Goal: Information Seeking & Learning: Find specific fact

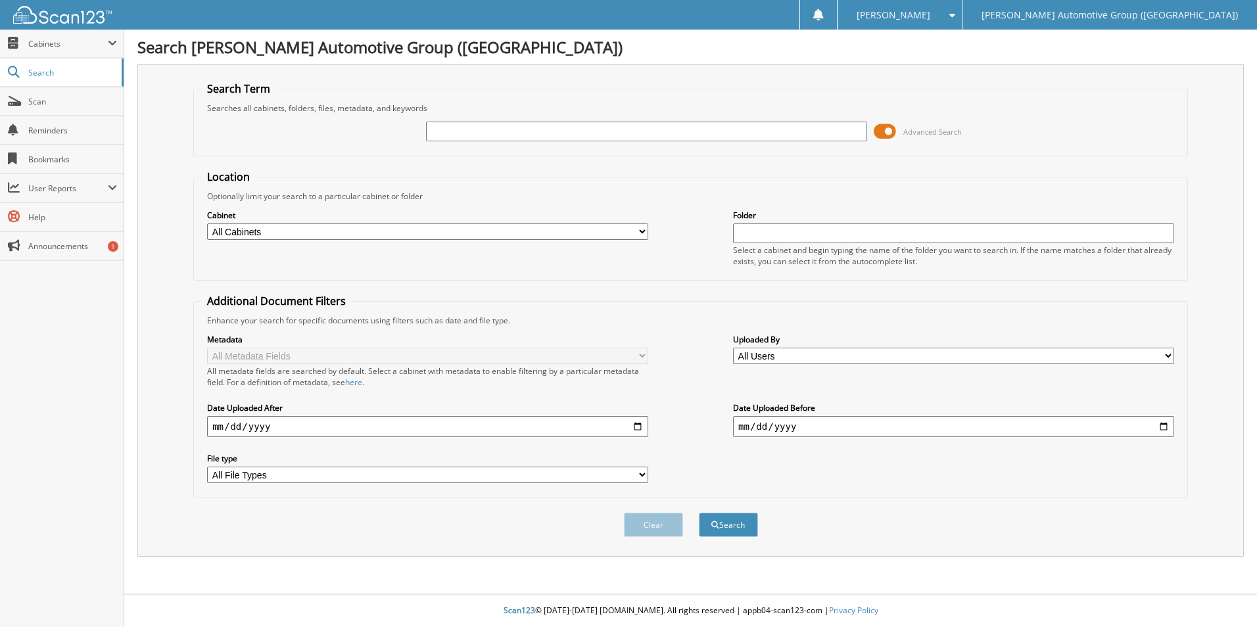
click at [501, 232] on select "All Cabinets ACCOUNTS PAYABLE ACCOUNTS RECEIVABLE CANCELLATIONS CO LCC LCD CAR …" at bounding box center [427, 232] width 441 height 16
select select "44275"
click at [207, 224] on select "All Cabinets ACCOUNTS PAYABLE ACCOUNTS RECEIVABLE CANCELLATIONS CO LCC LCD CAR …" at bounding box center [427, 232] width 441 height 16
click at [485, 132] on input "text" at bounding box center [646, 132] width 441 height 20
type input "GKE38705"
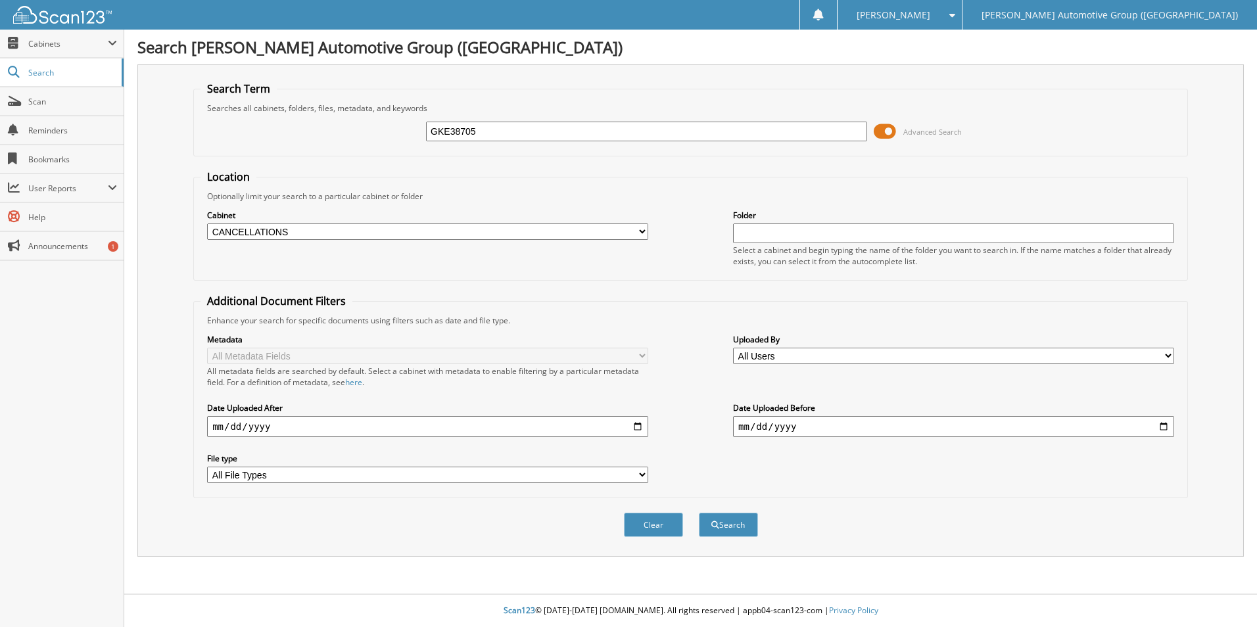
click at [699, 513] on button "Search" at bounding box center [728, 525] width 59 height 24
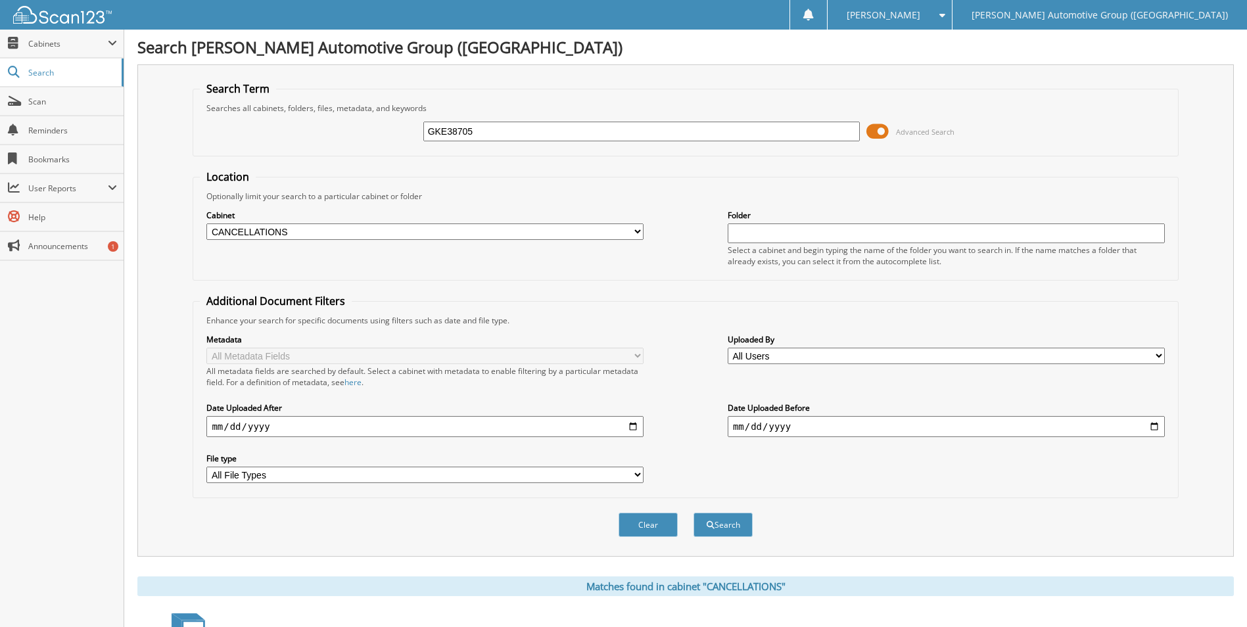
drag, startPoint x: 508, startPoint y: 133, endPoint x: 145, endPoint y: 132, distance: 362.3
click at [235, 102] on fieldset "Search Term Searches all cabinets, folders, files, metadata, and keywords GKE38…" at bounding box center [686, 119] width 986 height 75
type input "KD387356"
click at [694, 513] on button "Search" at bounding box center [723, 525] width 59 height 24
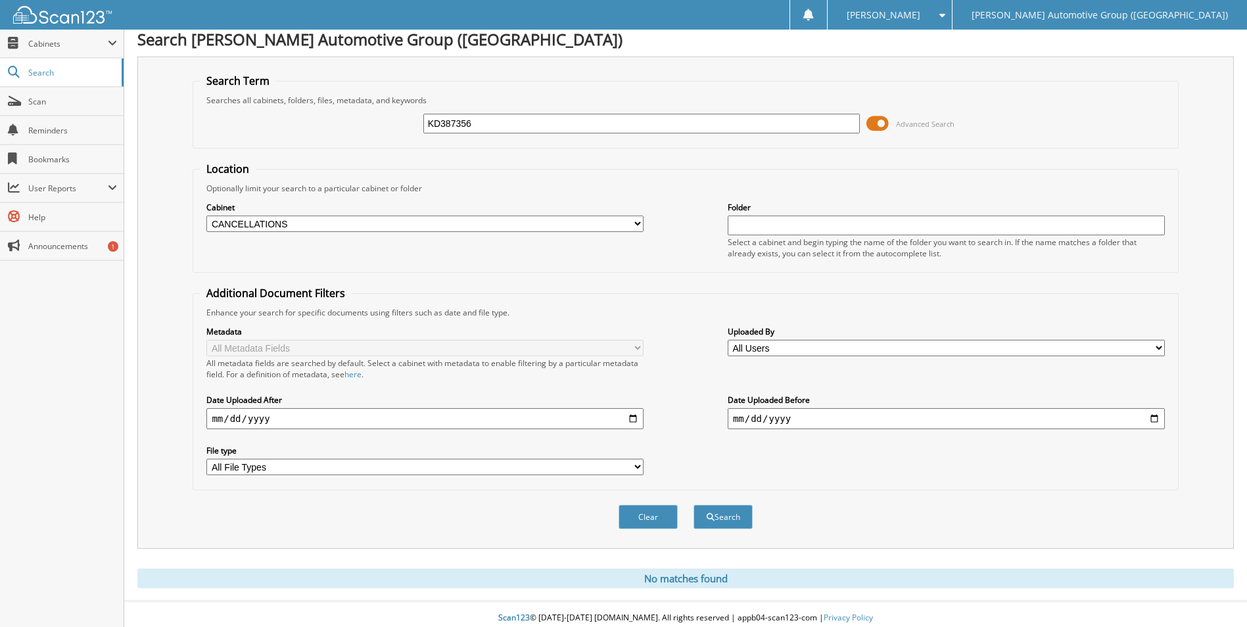
scroll to position [16, 0]
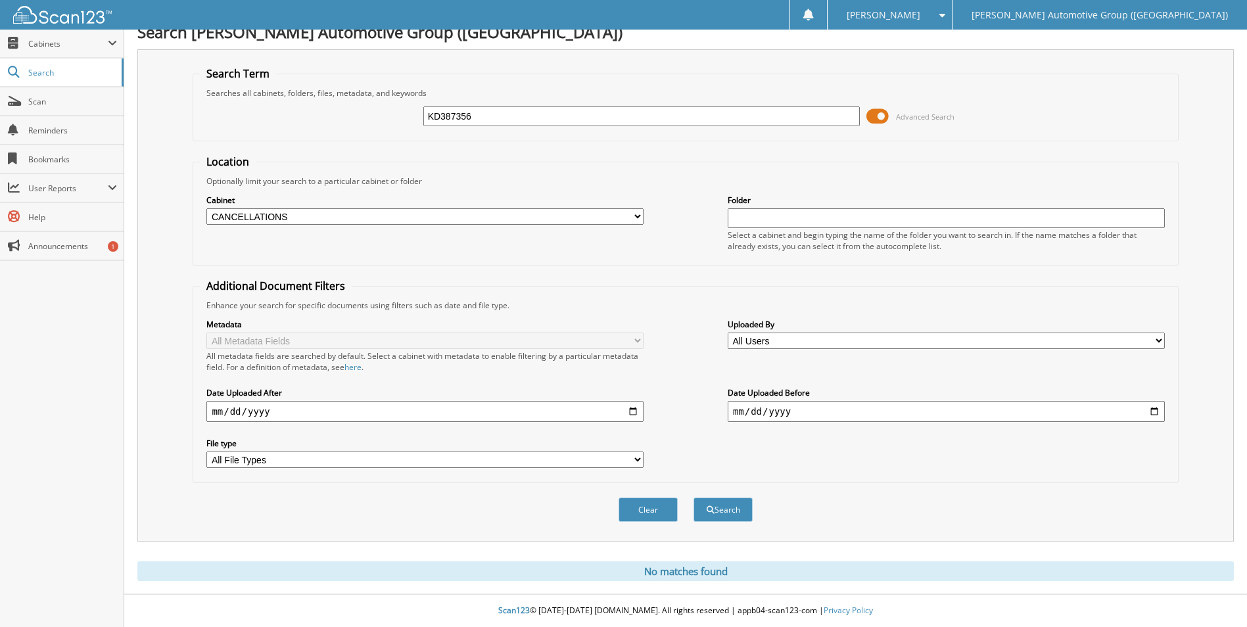
drag, startPoint x: 552, startPoint y: 112, endPoint x: 337, endPoint y: 107, distance: 215.1
click at [436, 108] on input "KD387356" at bounding box center [641, 117] width 437 height 20
type input "K"
type input "RBA34079"
click at [694, 498] on button "Search" at bounding box center [723, 510] width 59 height 24
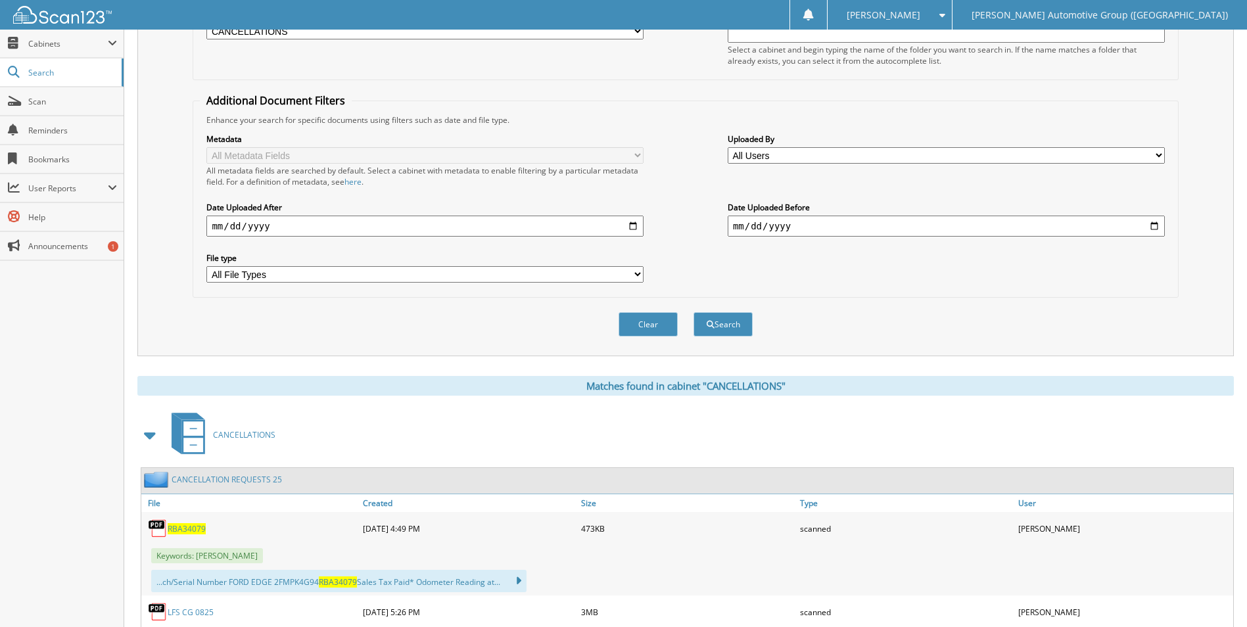
scroll to position [526, 0]
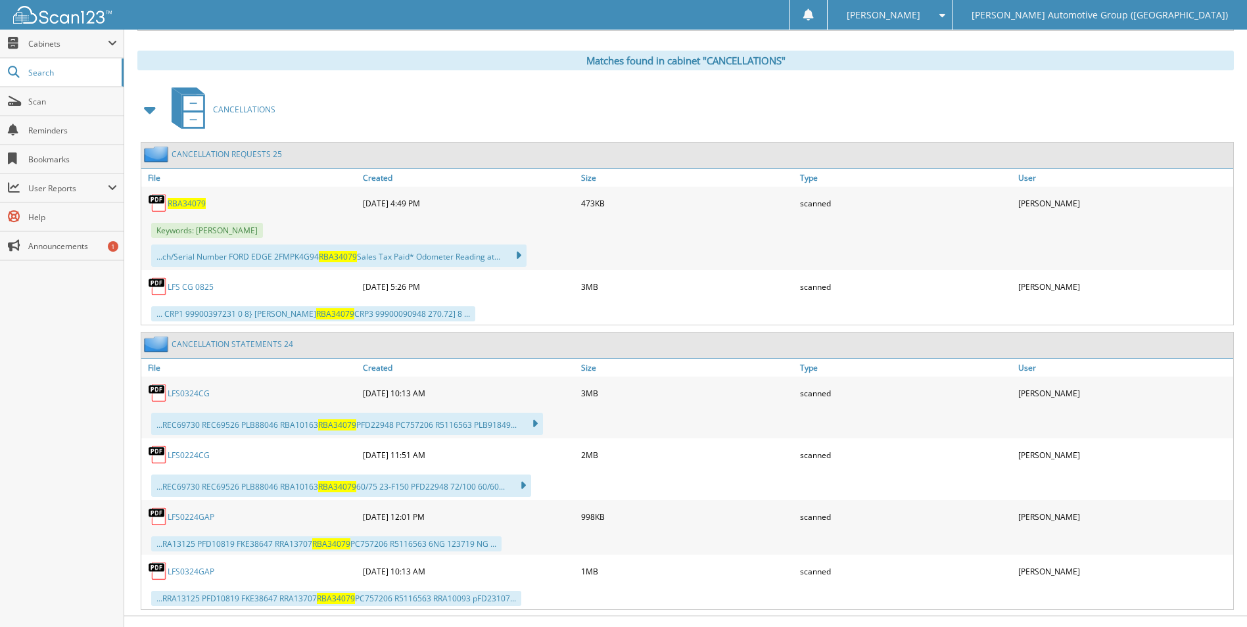
click at [191, 205] on span "RBA34079" at bounding box center [187, 203] width 38 height 11
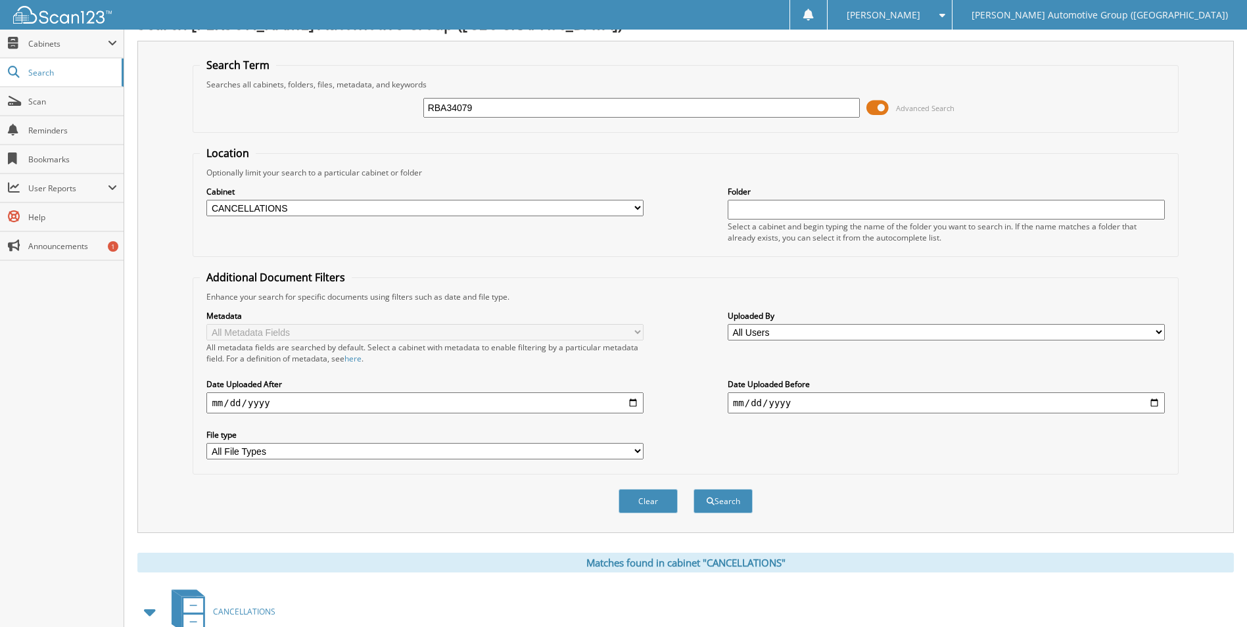
scroll to position [0, 0]
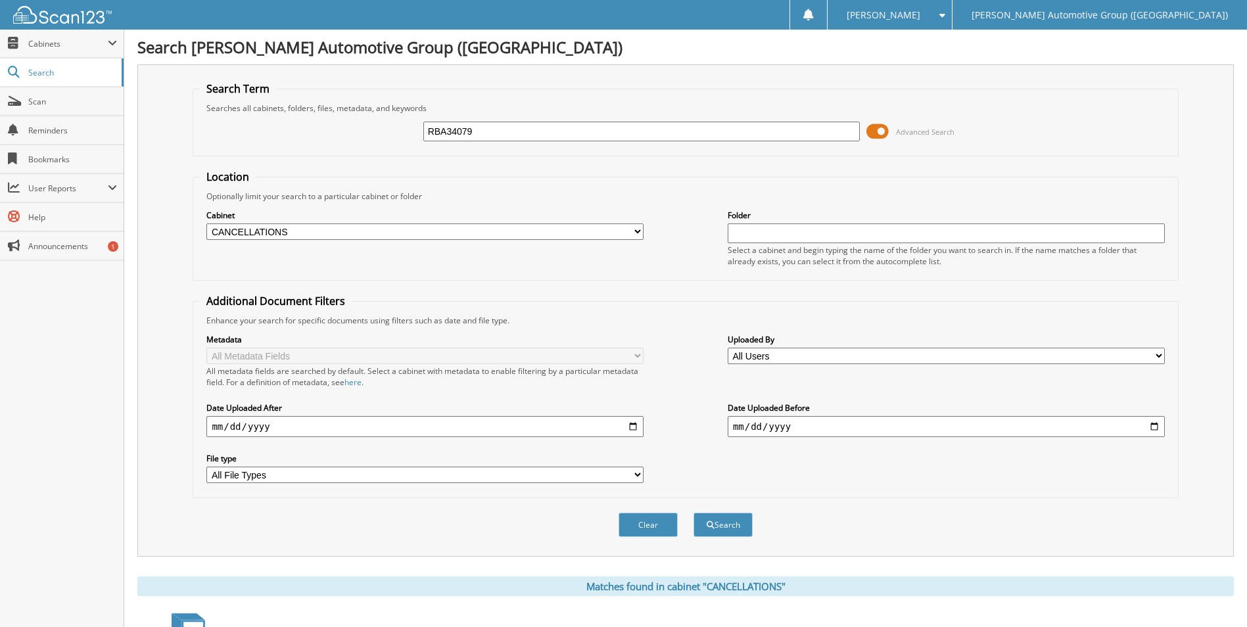
drag, startPoint x: 518, startPoint y: 133, endPoint x: 350, endPoint y: 133, distance: 167.0
click at [360, 132] on div "RBA34079 Advanced Search" at bounding box center [685, 132] width 971 height 36
type input "LX900164"
click at [694, 513] on button "Search" at bounding box center [723, 525] width 59 height 24
drag, startPoint x: 626, startPoint y: 125, endPoint x: 356, endPoint y: 124, distance: 269.6
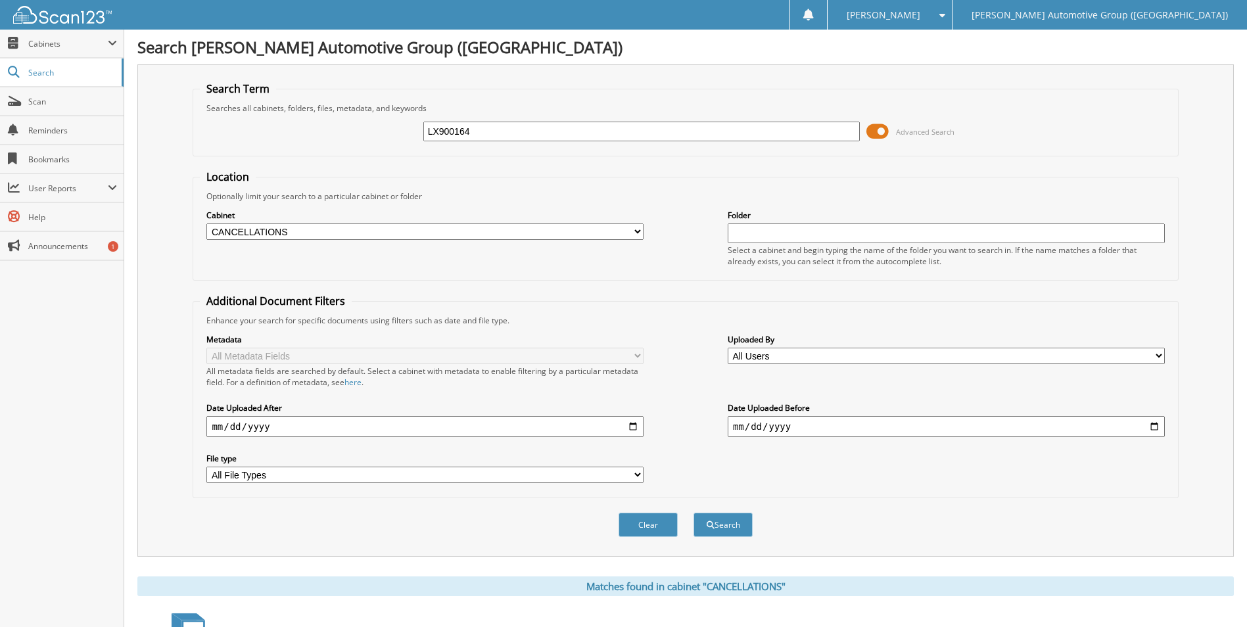
click at [362, 118] on div "LX900164 Advanced Search" at bounding box center [685, 132] width 971 height 36
type input "RLA10139"
click at [694, 513] on button "Search" at bounding box center [723, 525] width 59 height 24
drag, startPoint x: 567, startPoint y: 130, endPoint x: 273, endPoint y: 126, distance: 294.0
click at [304, 120] on div "RLA10139 Advanced Search" at bounding box center [685, 132] width 971 height 36
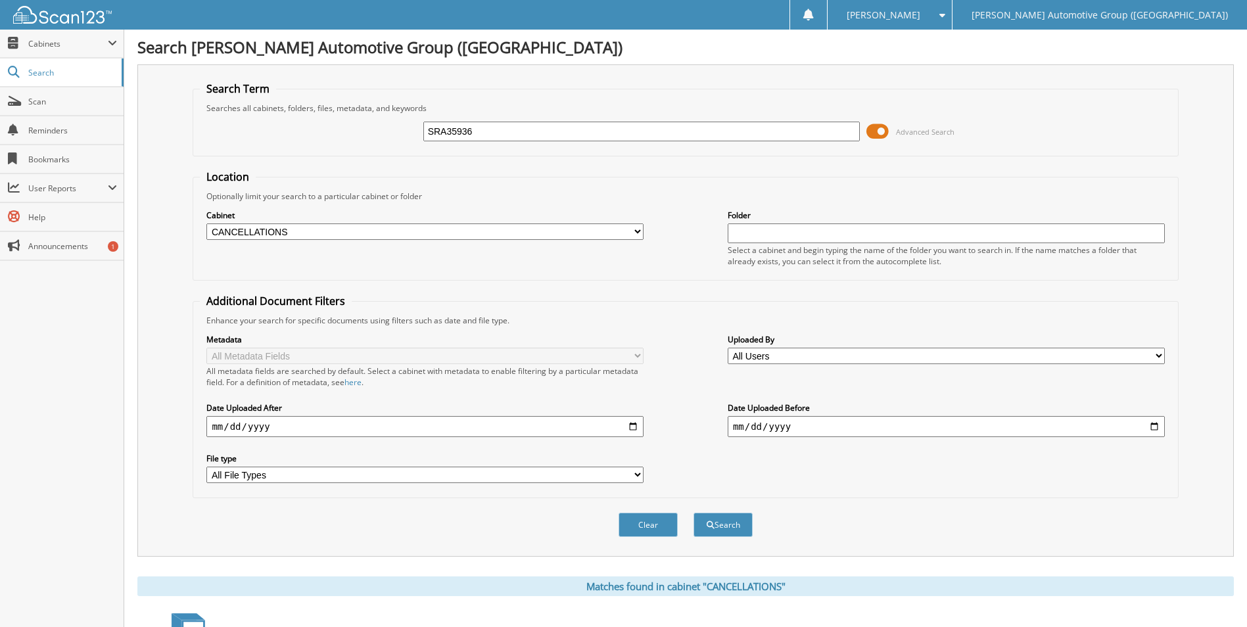
type input "SRA35936"
click at [694, 513] on button "Search" at bounding box center [723, 525] width 59 height 24
drag, startPoint x: 519, startPoint y: 127, endPoint x: 381, endPoint y: 135, distance: 137.7
click at [383, 132] on div "SRA35936 Advanced Search" at bounding box center [685, 132] width 971 height 36
type input "KKE29291"
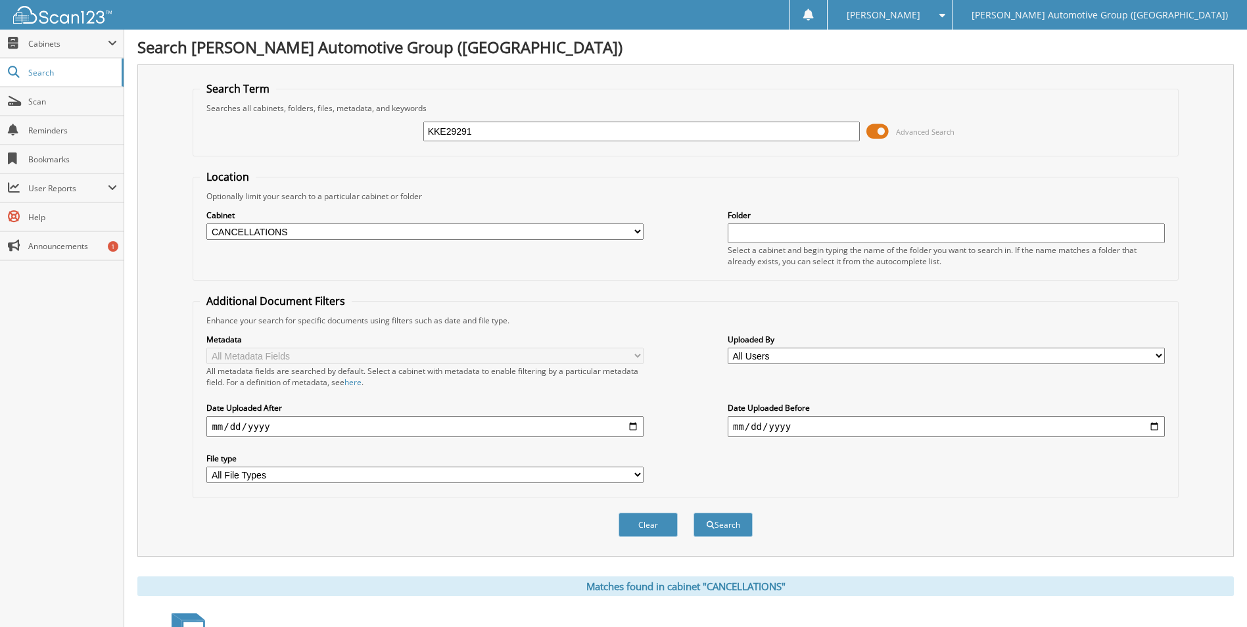
click at [694, 513] on button "Search" at bounding box center [723, 525] width 59 height 24
drag, startPoint x: 516, startPoint y: 128, endPoint x: 253, endPoint y: 135, distance: 262.5
click at [245, 141] on div "KKE29291 Advanced Search" at bounding box center [685, 132] width 971 height 36
type input "PN321146"
click at [694, 513] on button "Search" at bounding box center [723, 525] width 59 height 24
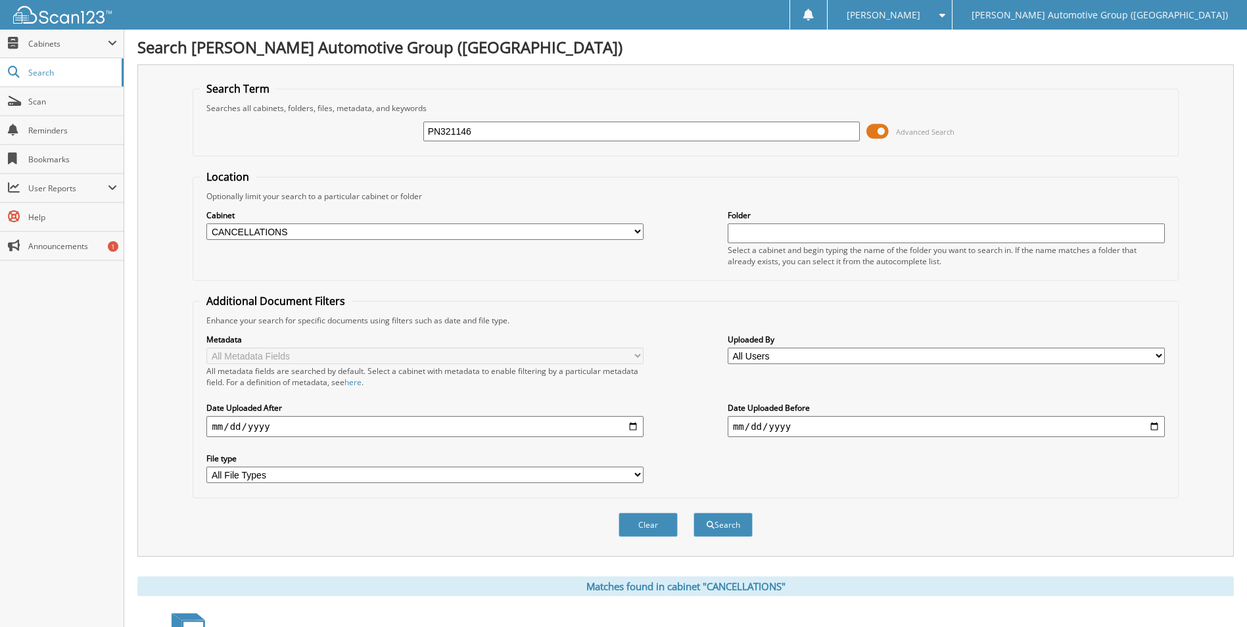
drag, startPoint x: 639, startPoint y: 128, endPoint x: 431, endPoint y: 128, distance: 208.5
click at [428, 125] on input "PN321146" at bounding box center [641, 132] width 437 height 20
type input "[PERSON_NAME]"
click at [694, 513] on button "Search" at bounding box center [723, 525] width 59 height 24
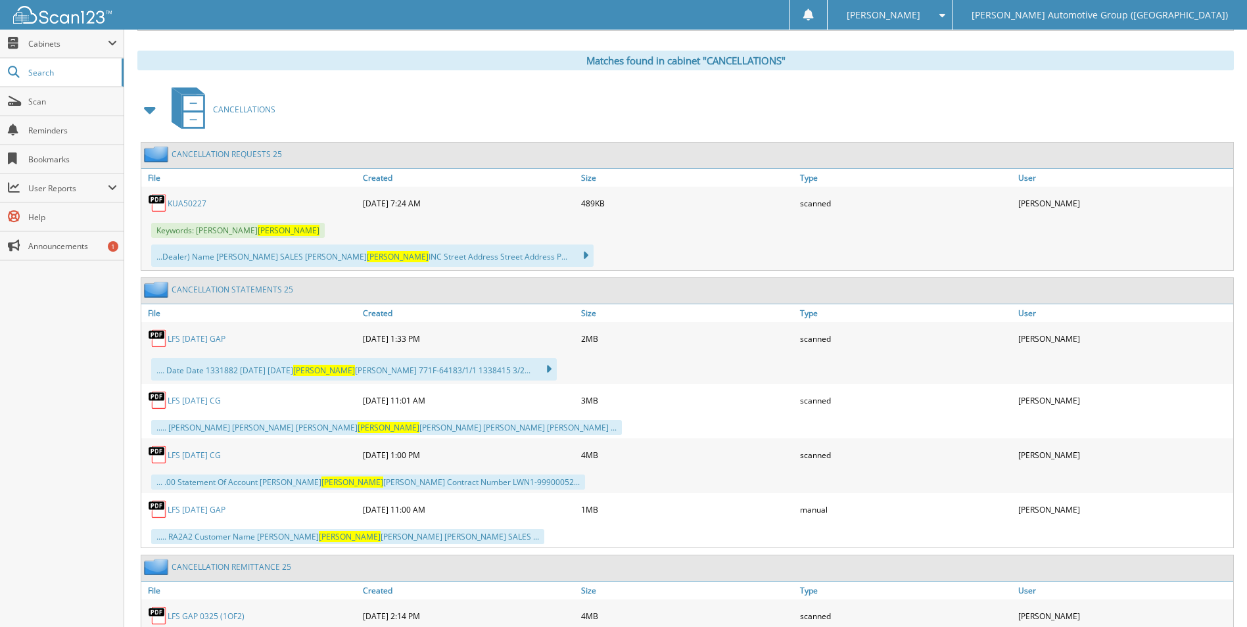
click at [184, 205] on link "KUA50227" at bounding box center [187, 203] width 39 height 11
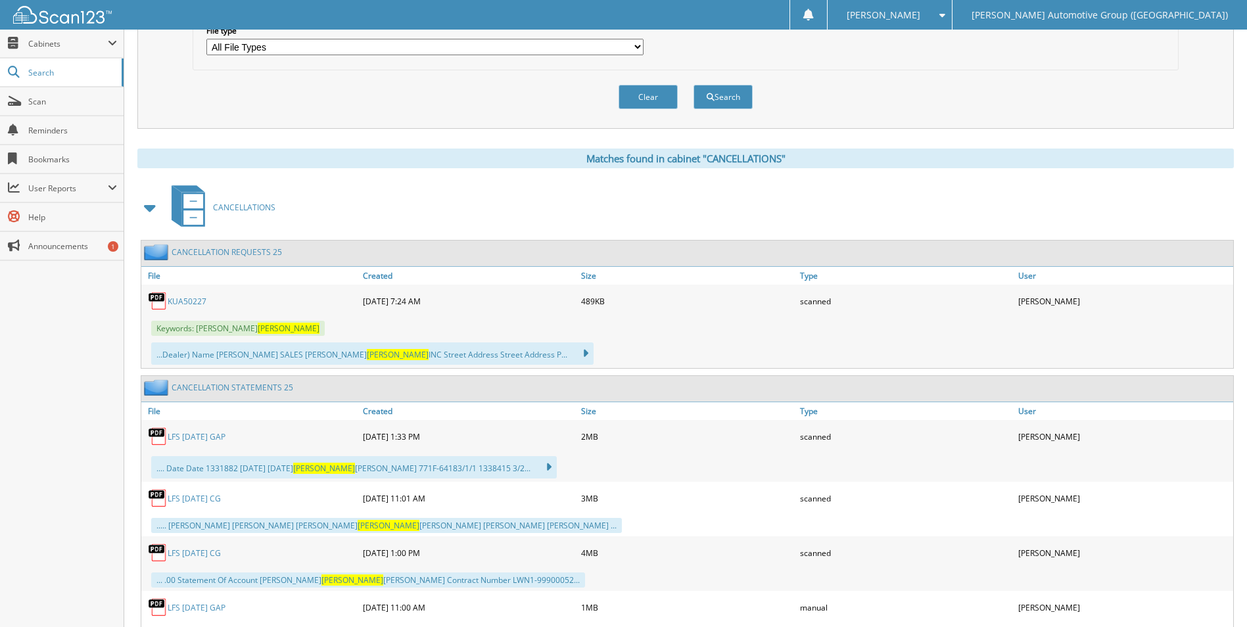
scroll to position [197, 0]
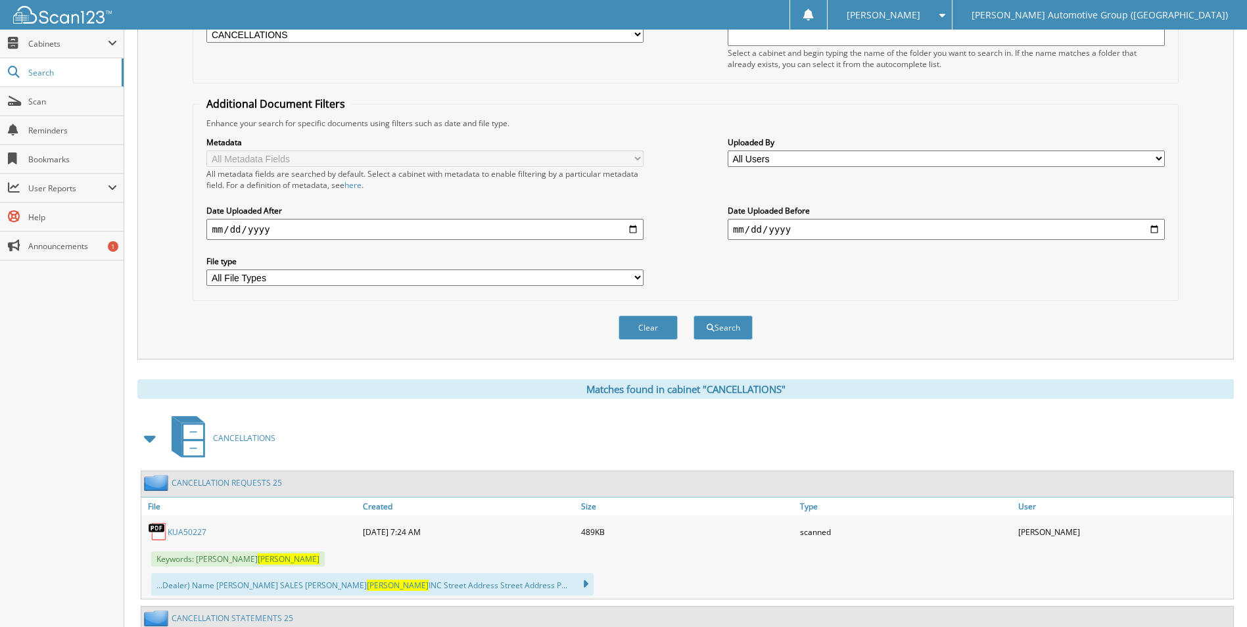
click at [634, 391] on div "Matches found in cabinet "CANCELLATIONS"" at bounding box center [685, 389] width 1097 height 20
click at [62, 107] on link "Scan" at bounding box center [62, 101] width 124 height 28
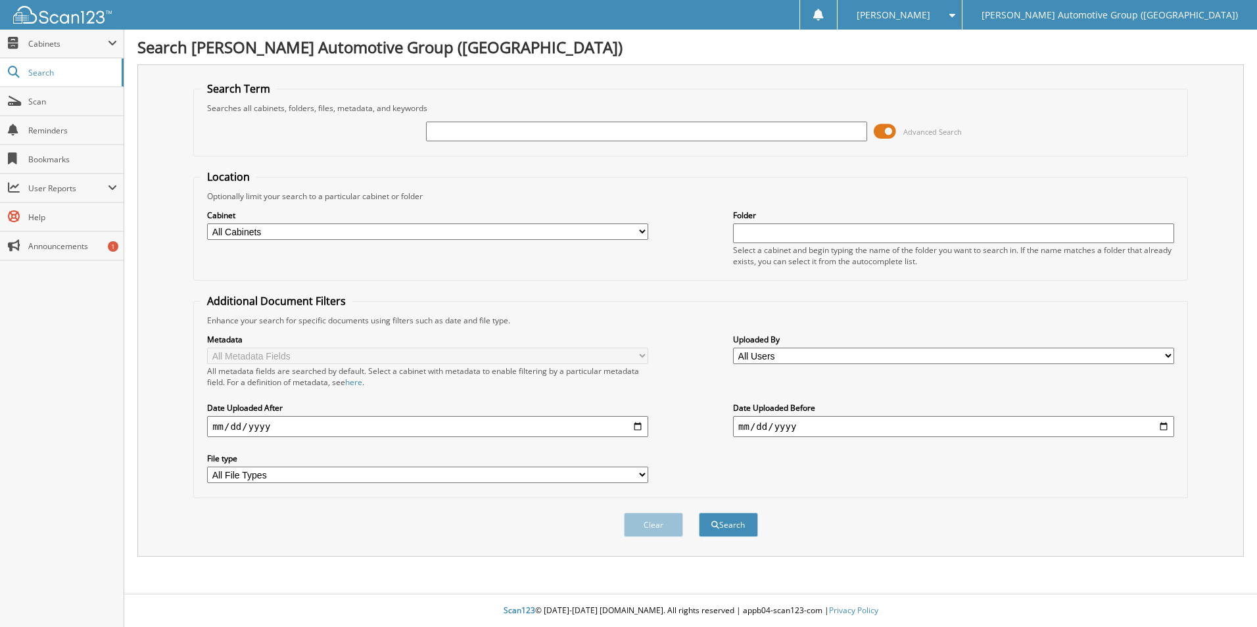
click at [887, 133] on span at bounding box center [885, 132] width 22 height 20
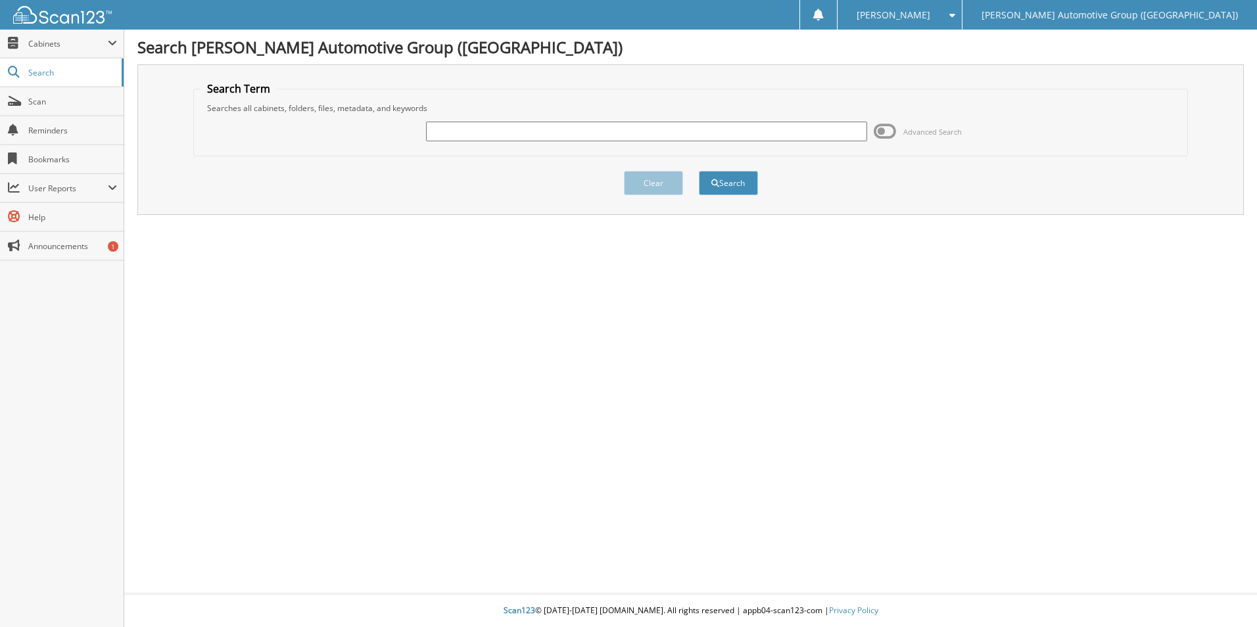
click at [607, 134] on input "text" at bounding box center [646, 132] width 441 height 20
type input "[PERSON_NAME]"
click at [699, 171] on button "Search" at bounding box center [728, 183] width 59 height 24
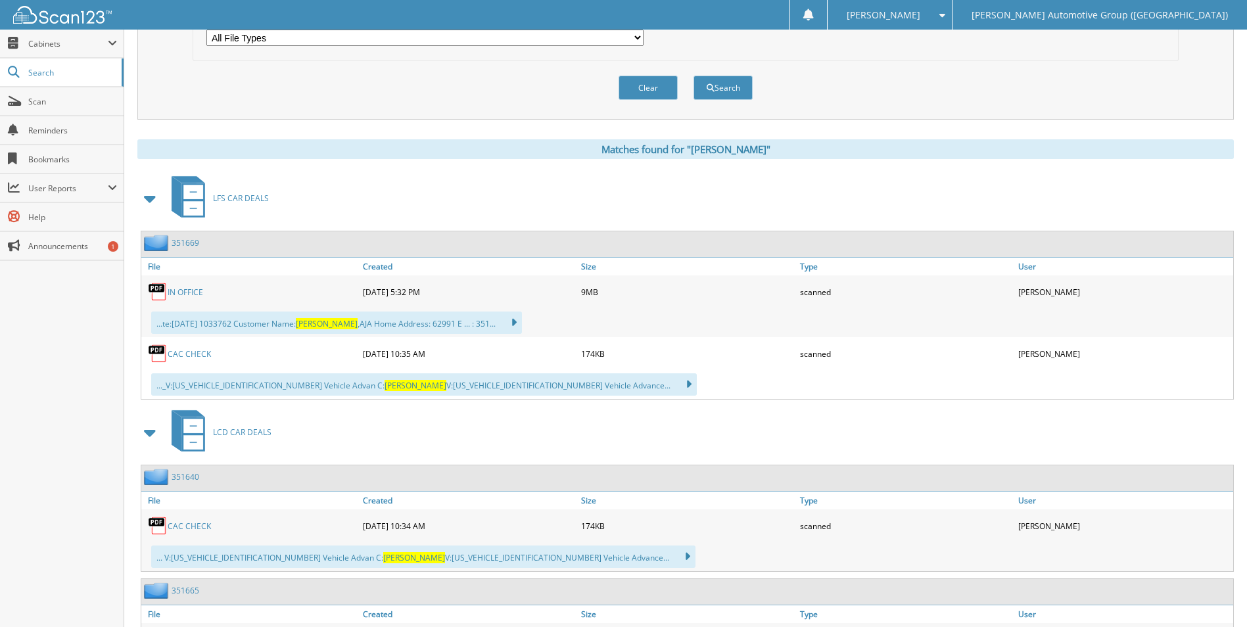
scroll to position [460, 0]
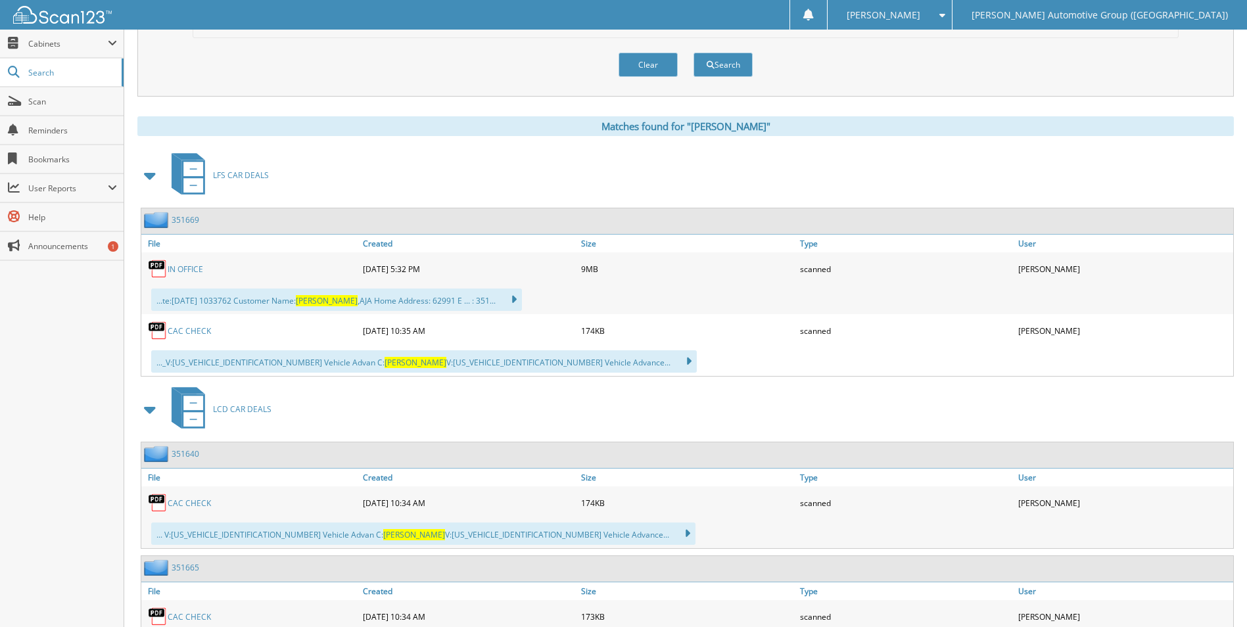
click at [181, 219] on link "351669" at bounding box center [186, 219] width 28 height 11
